Goal: Find specific page/section

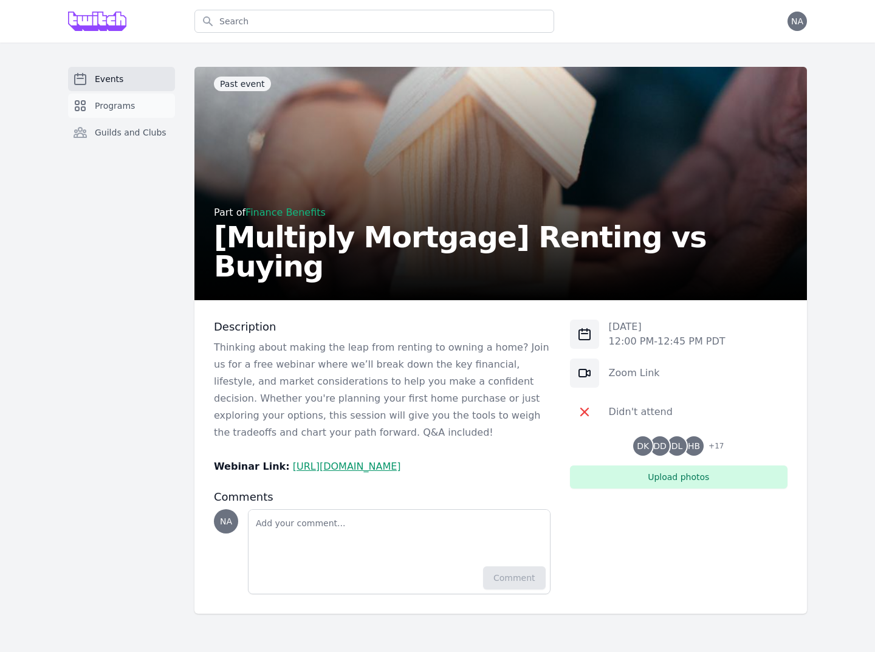
click at [120, 109] on span "Programs" at bounding box center [115, 106] width 40 height 12
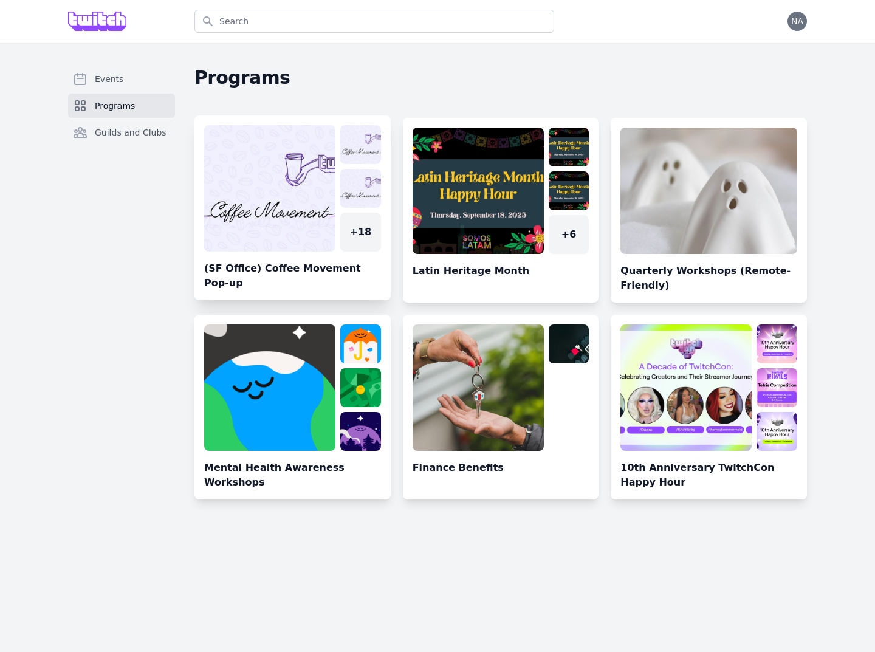
click at [286, 206] on link at bounding box center [292, 212] width 196 height 175
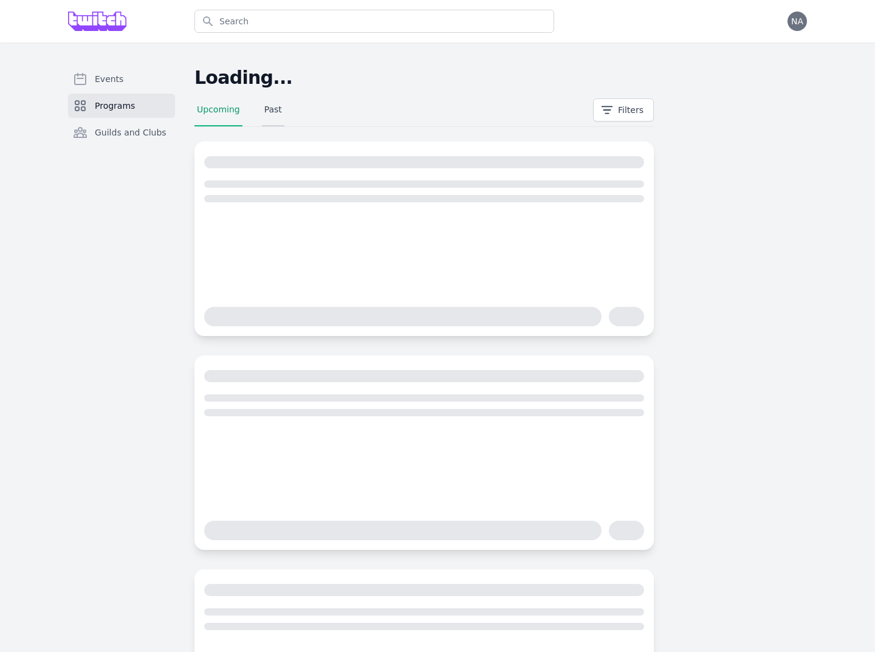
click at [281, 110] on link "Past" at bounding box center [273, 114] width 22 height 23
click at [219, 110] on link "Upcoming" at bounding box center [218, 114] width 48 height 23
